Goal: Book appointment/travel/reservation

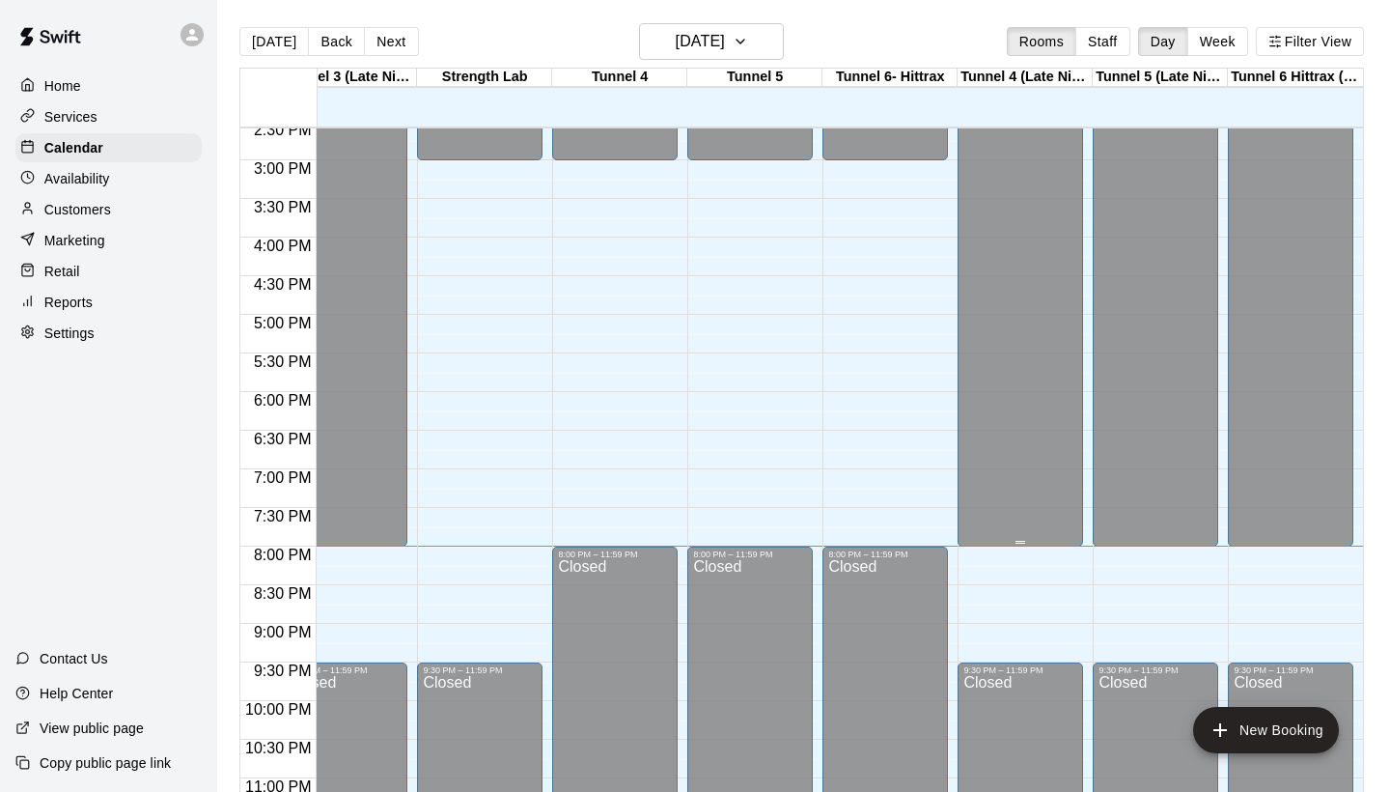
scroll to position [0, 711]
click at [389, 45] on button "Next" at bounding box center [391, 41] width 54 height 29
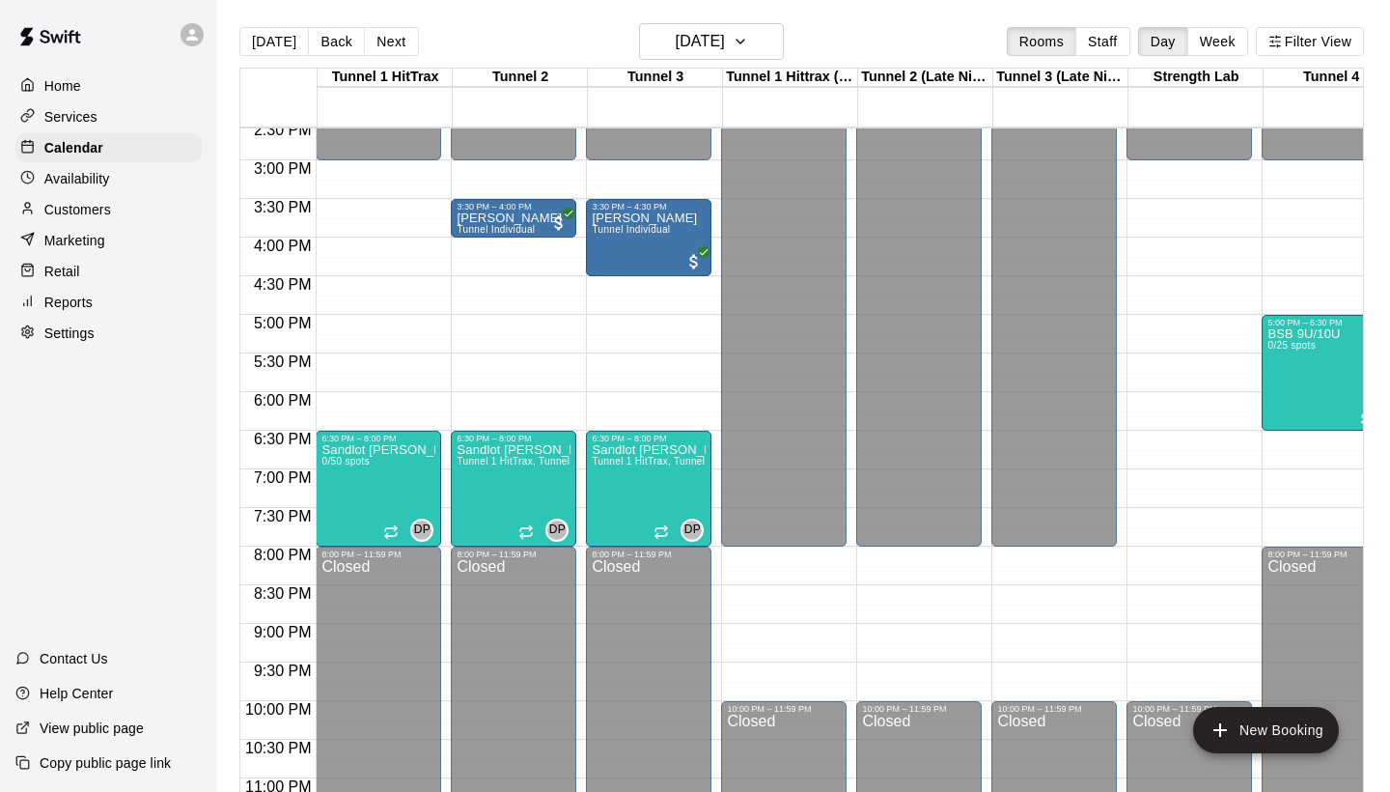
scroll to position [1127, 0]
click at [676, 36] on h6 "[DATE]" at bounding box center [700, 41] width 49 height 27
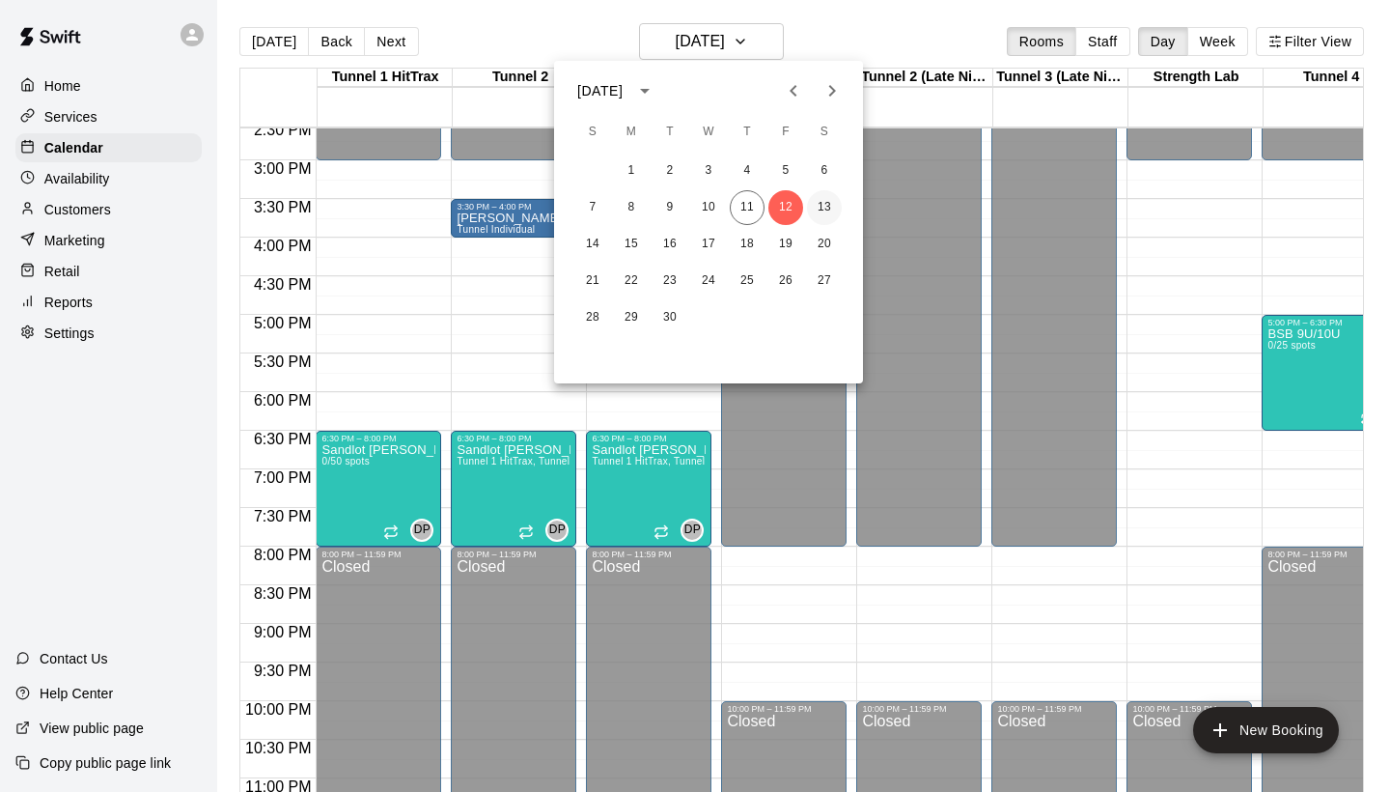
click at [822, 205] on button "13" at bounding box center [824, 207] width 35 height 35
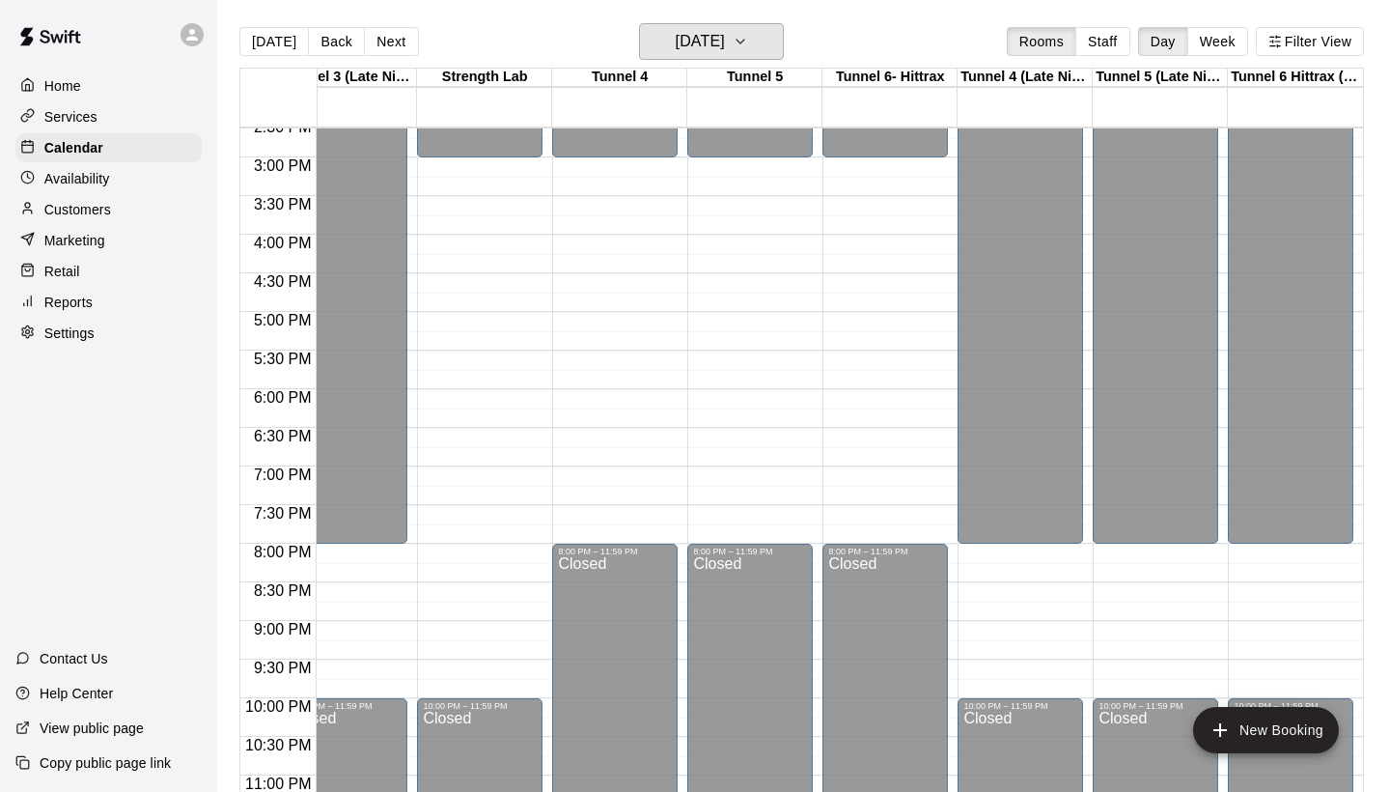
scroll to position [0, 0]
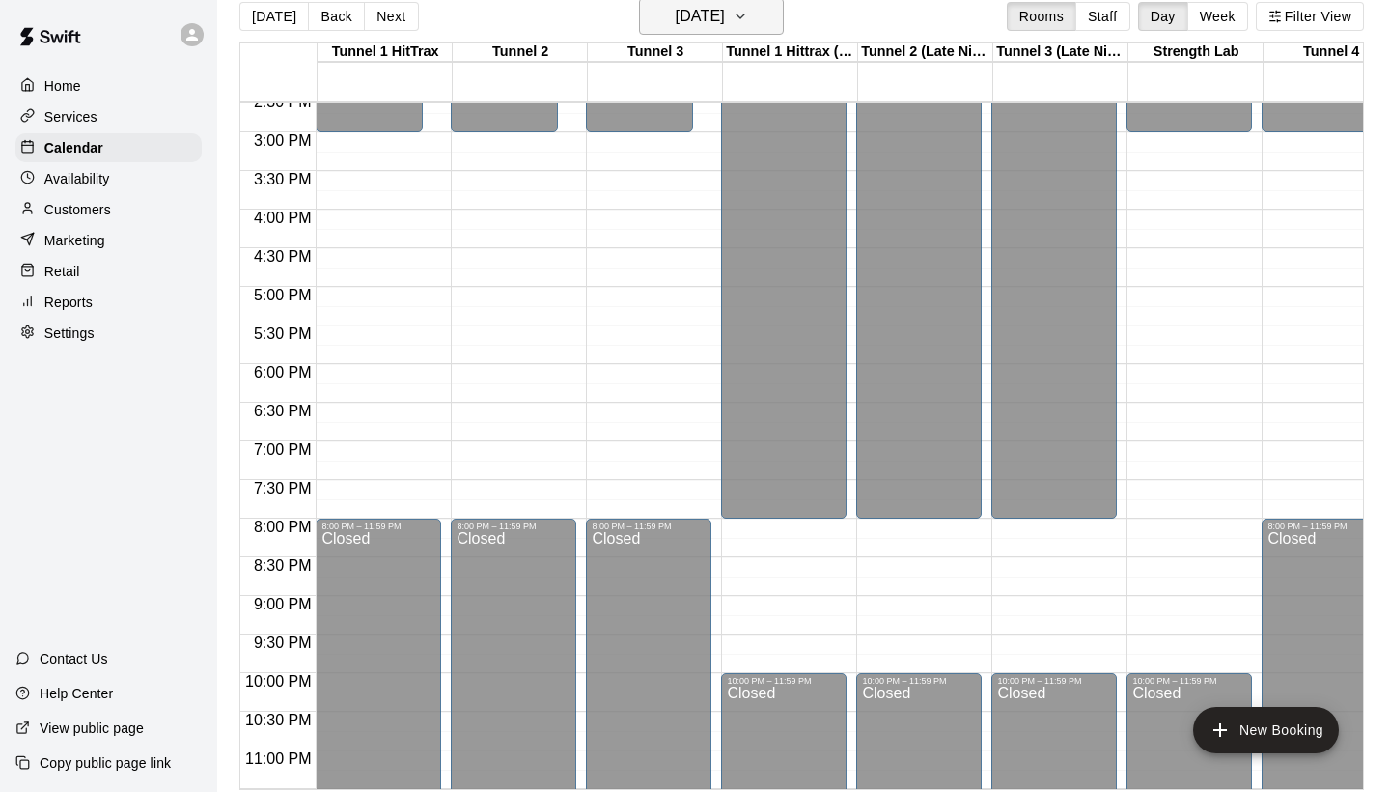
click at [676, 25] on h6 "[DATE]" at bounding box center [700, 16] width 49 height 27
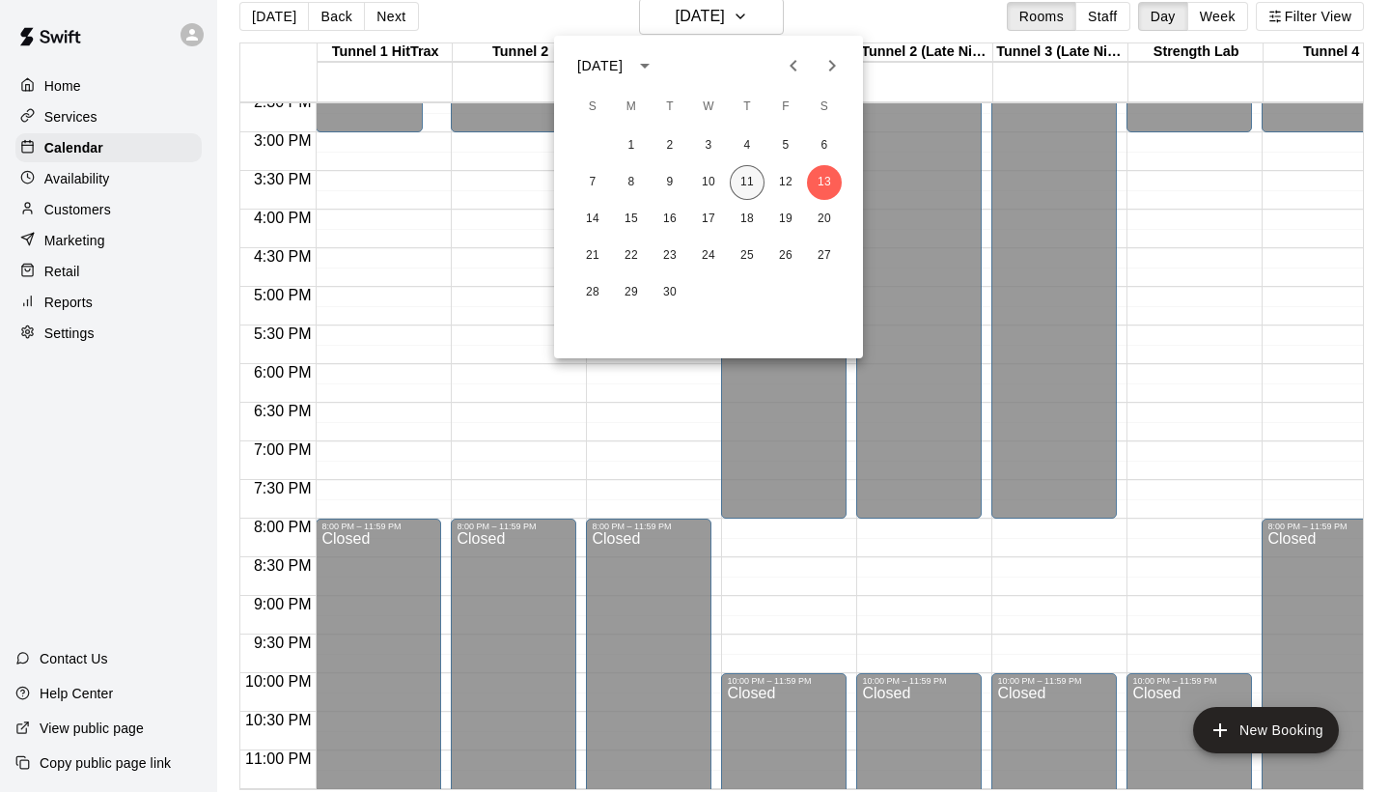
click at [748, 177] on button "11" at bounding box center [747, 182] width 35 height 35
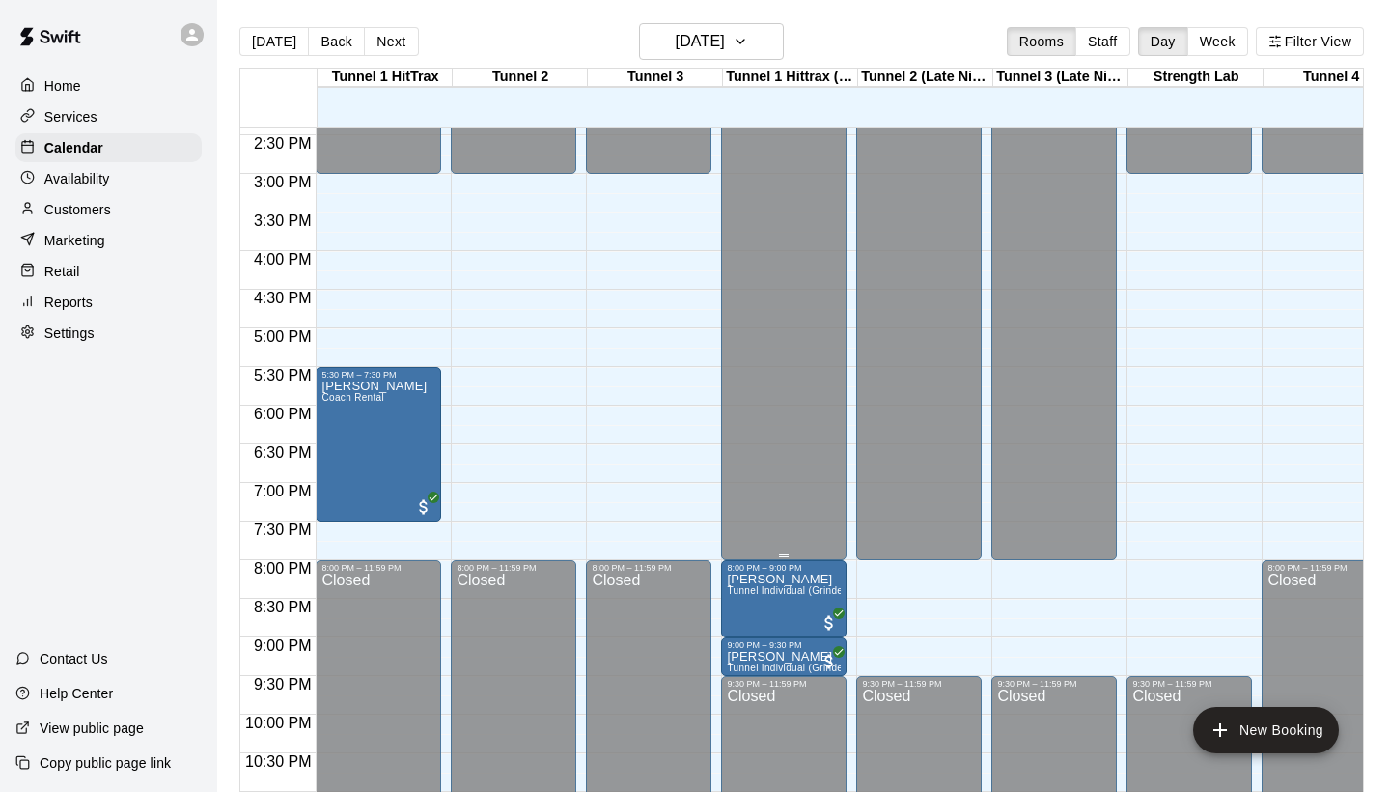
scroll to position [1113, 0]
click at [669, 57] on button "[DATE]" at bounding box center [711, 41] width 145 height 37
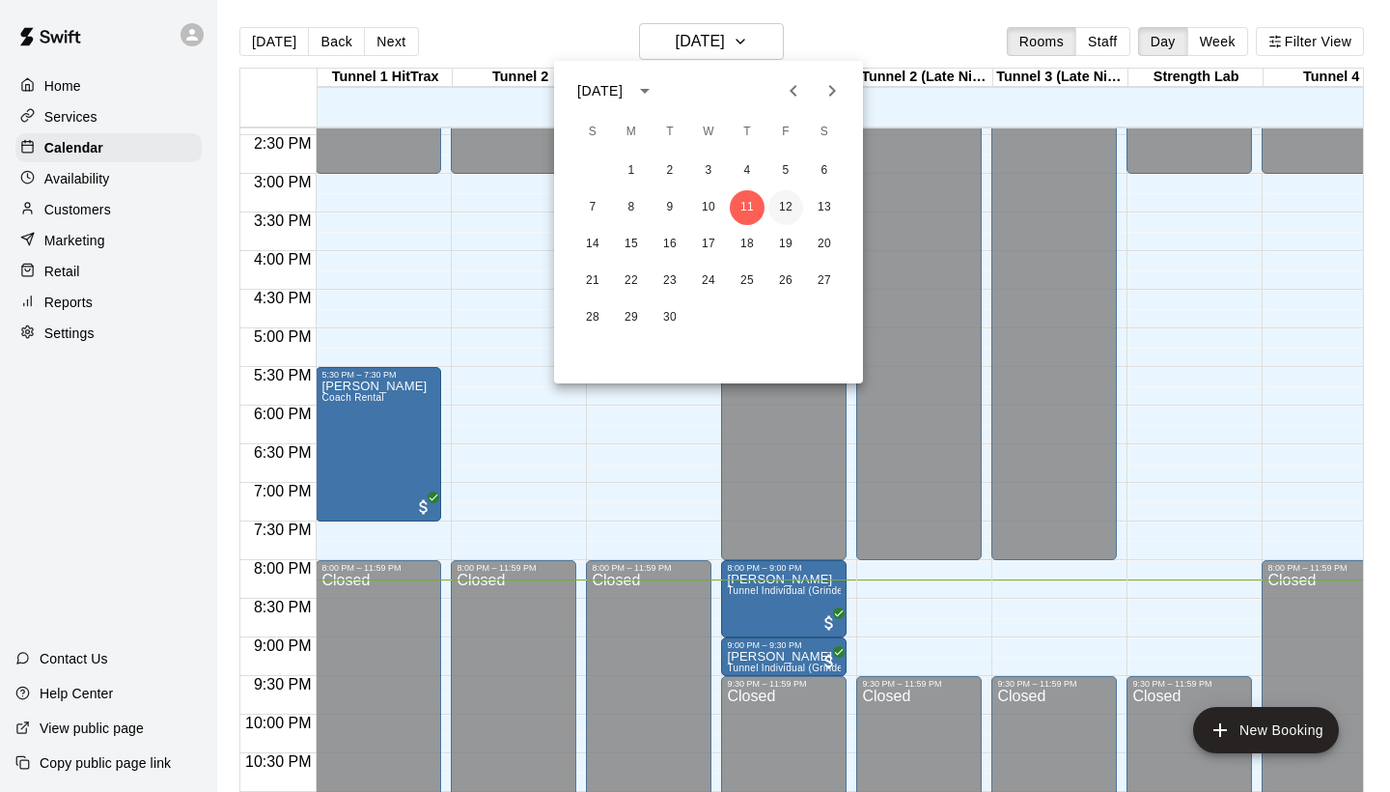
click at [783, 206] on button "12" at bounding box center [786, 207] width 35 height 35
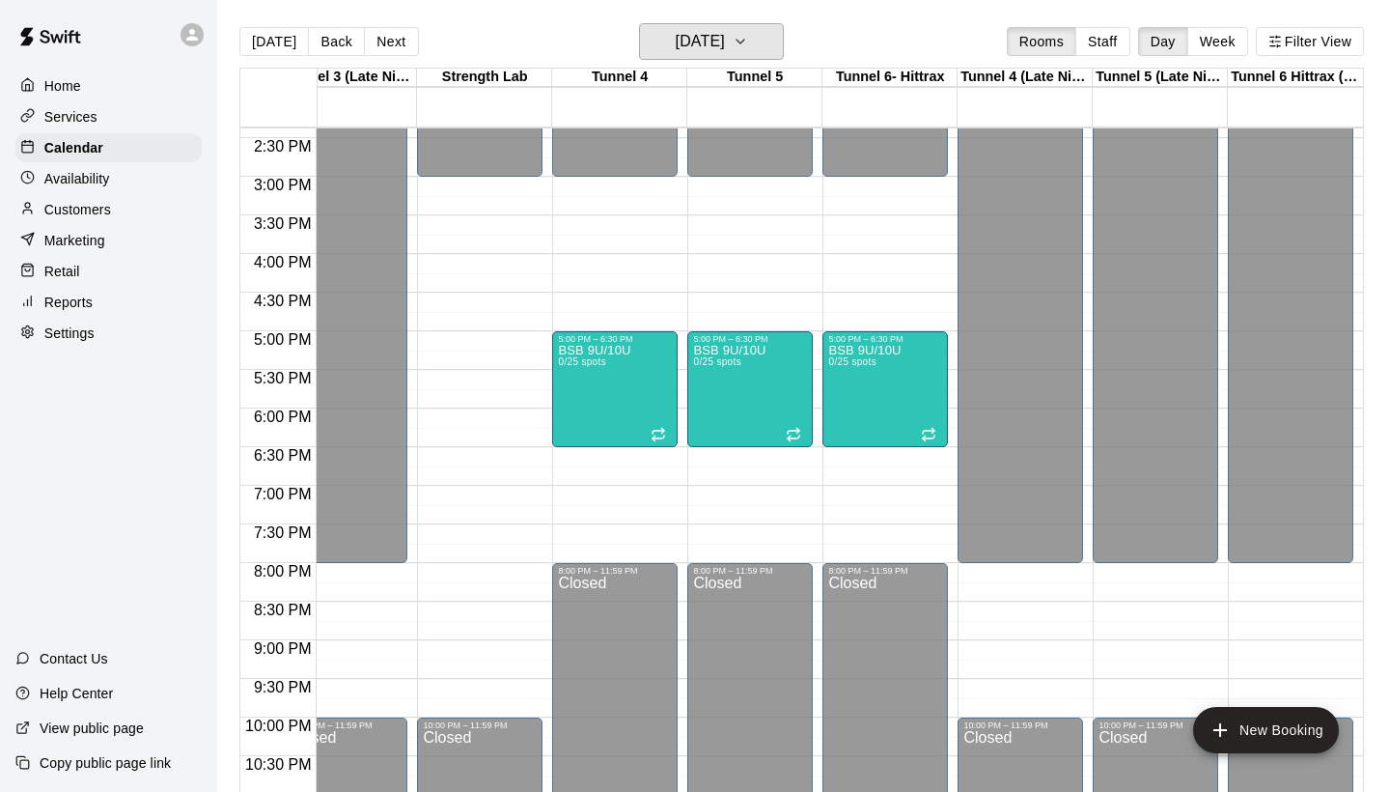
scroll to position [0, 0]
click at [725, 54] on h6 "[DATE]" at bounding box center [700, 41] width 49 height 27
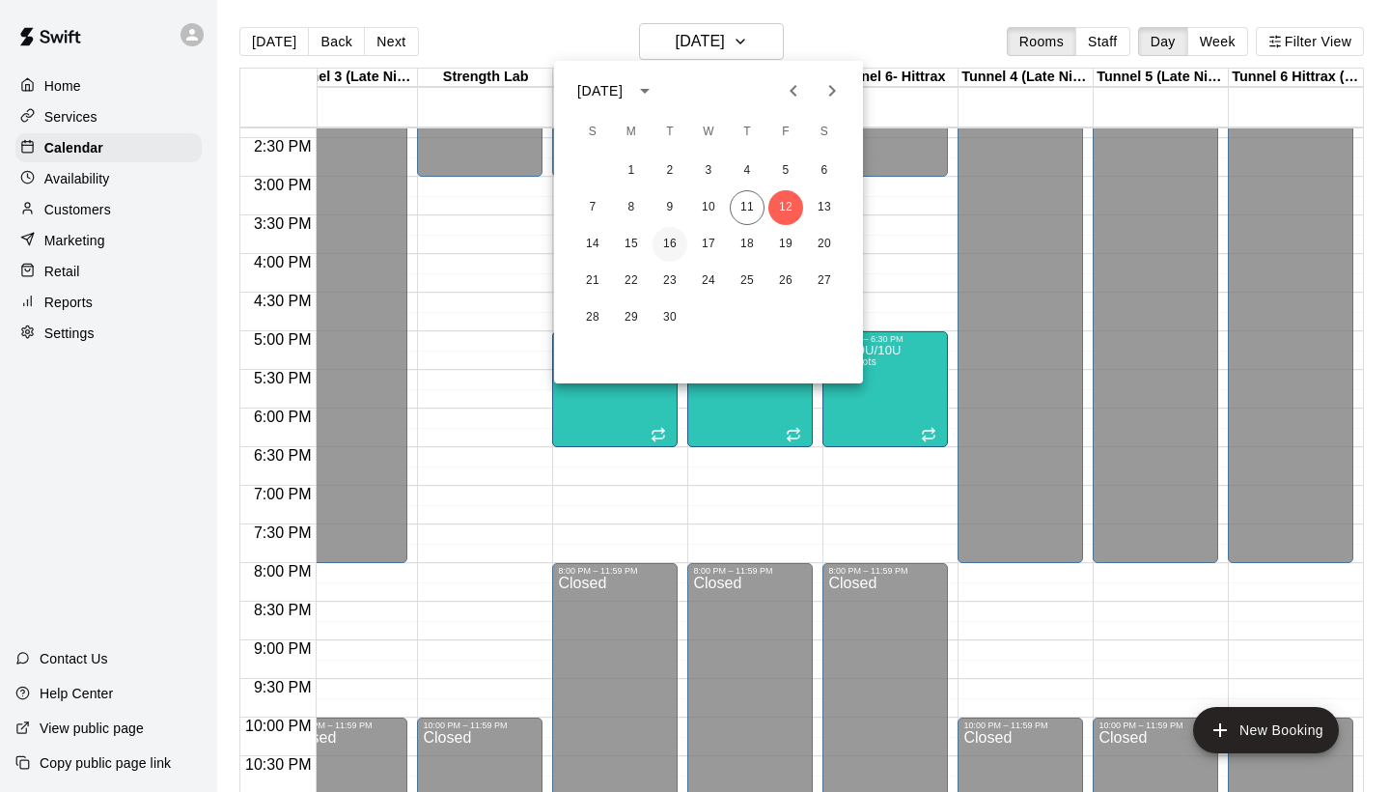
click at [669, 244] on button "16" at bounding box center [670, 244] width 35 height 35
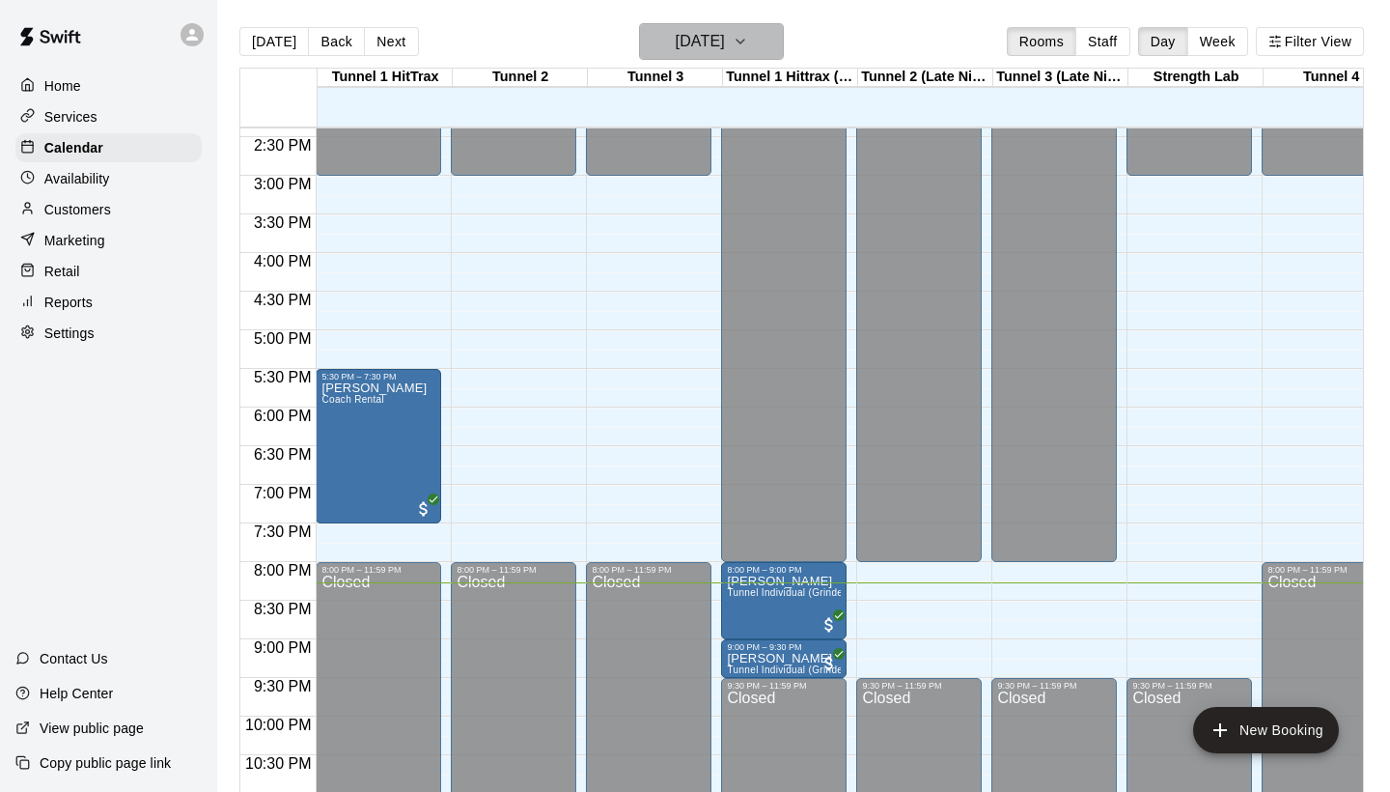
click at [676, 49] on h6 "[DATE]" at bounding box center [700, 41] width 49 height 27
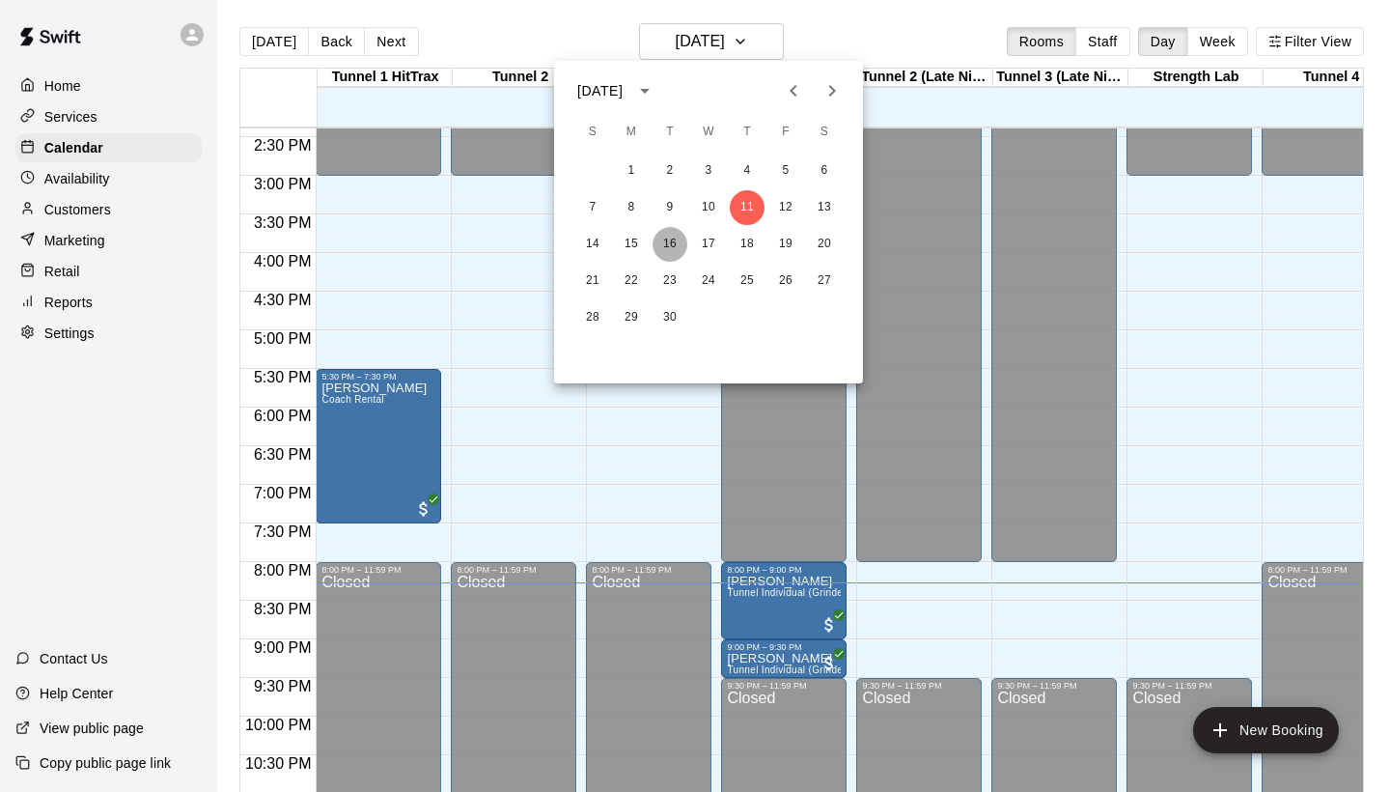
click at [673, 233] on button "16" at bounding box center [670, 244] width 35 height 35
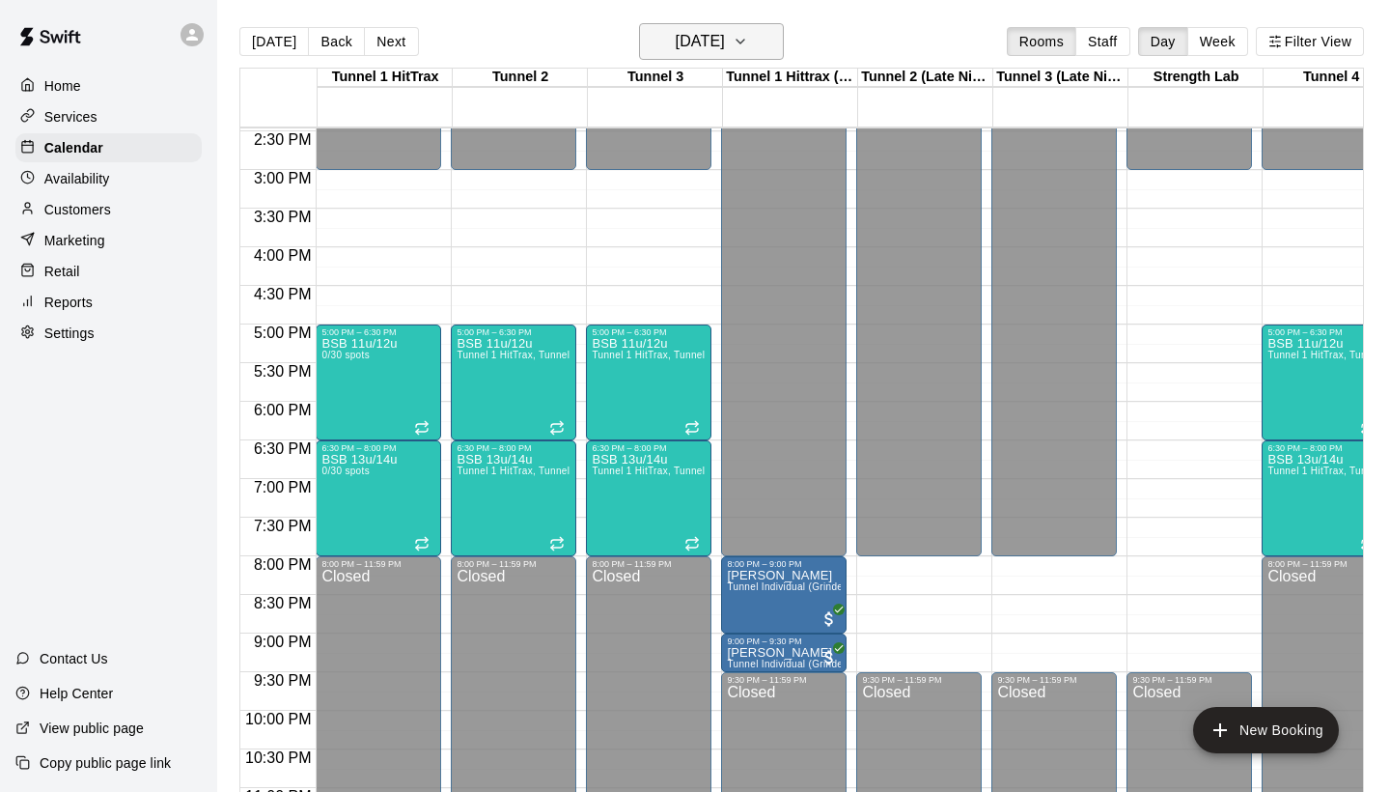
click at [713, 39] on h6 "Tuesday Sep 16" at bounding box center [700, 41] width 49 height 27
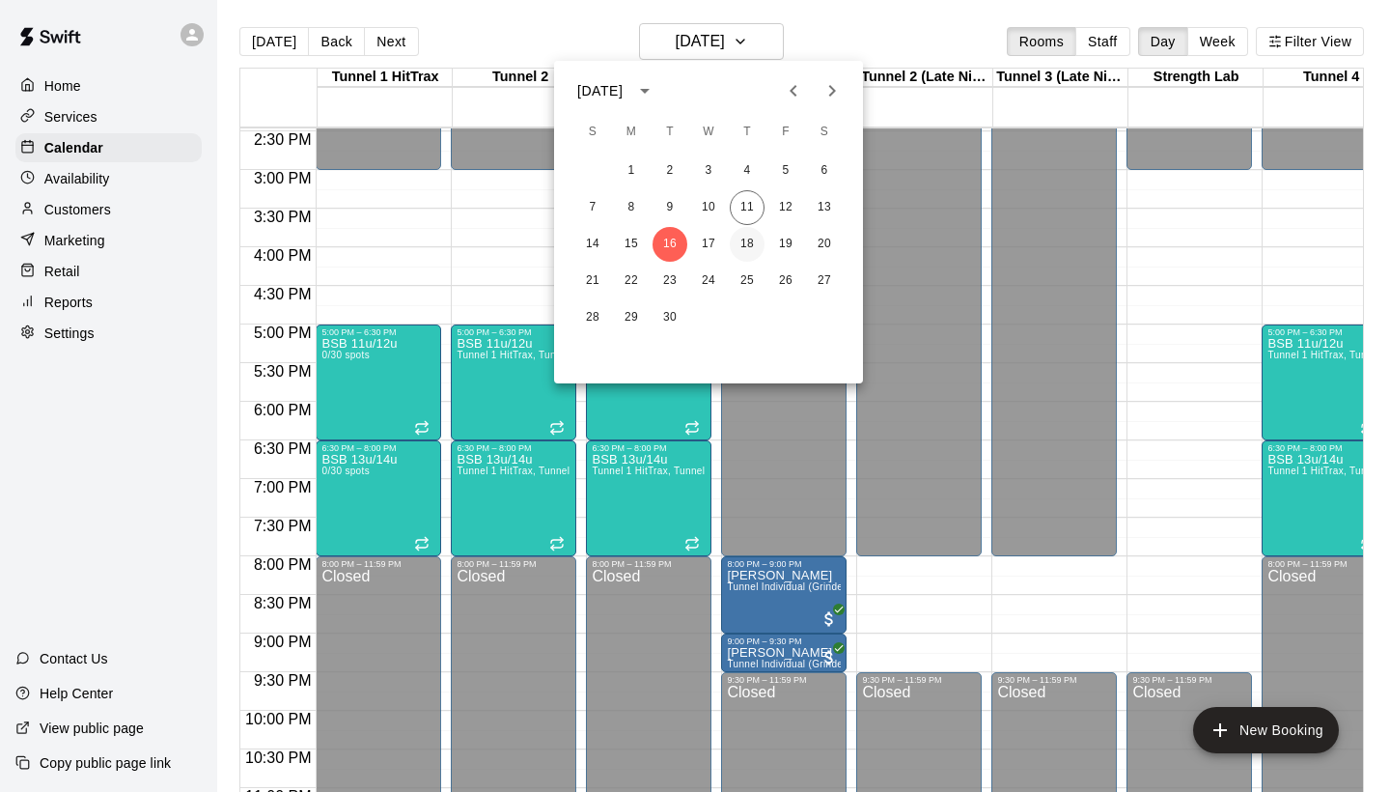
click at [745, 251] on button "18" at bounding box center [747, 244] width 35 height 35
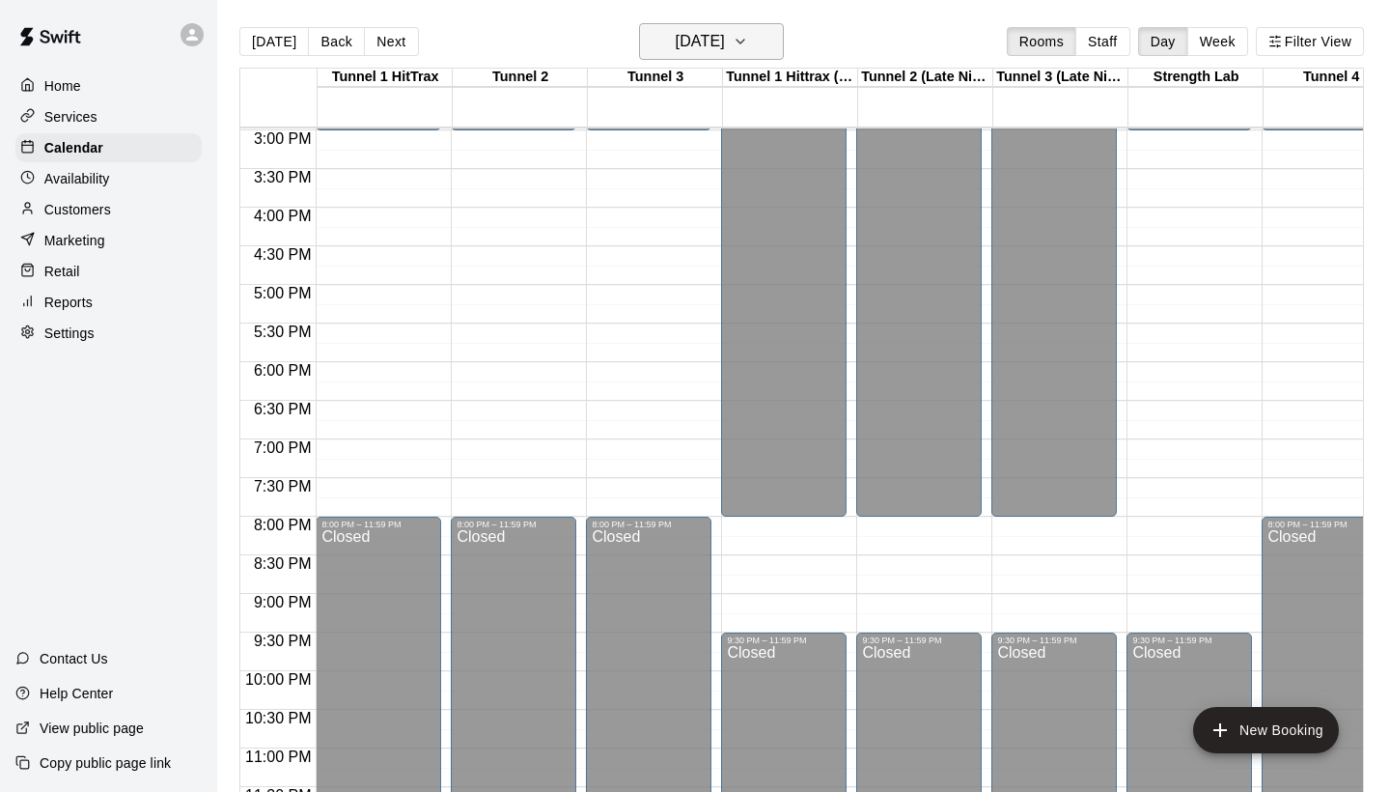
click at [725, 52] on h6 "Thursday Sep 18" at bounding box center [700, 41] width 49 height 27
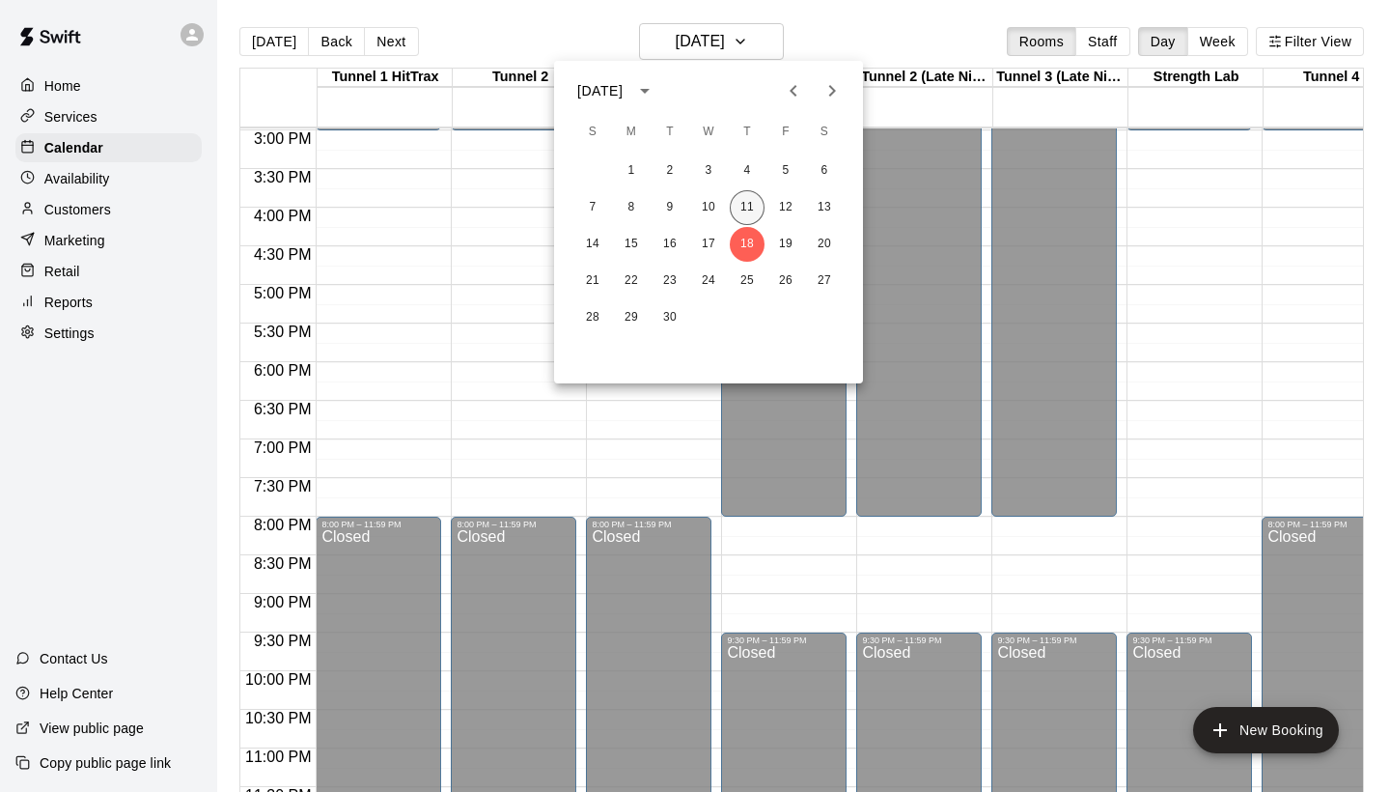
click at [746, 201] on button "11" at bounding box center [747, 207] width 35 height 35
